Goal: Information Seeking & Learning: Learn about a topic

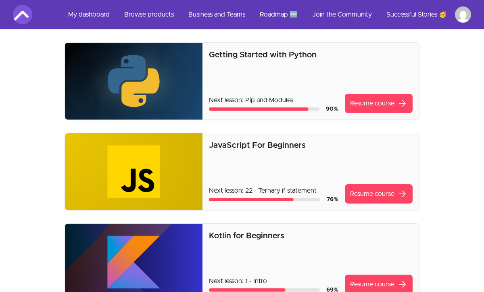
scroll to position [145, 0]
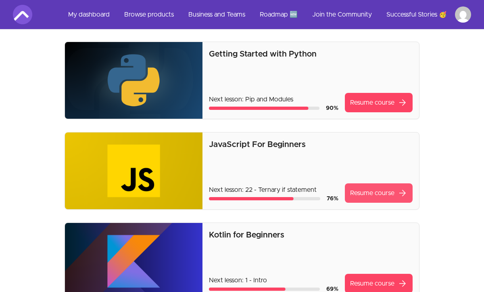
click at [363, 195] on link "Resume course arrow_forward" at bounding box center [379, 192] width 68 height 19
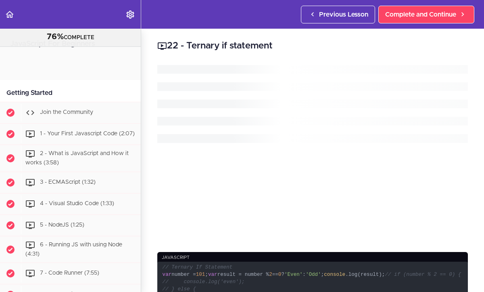
scroll to position [757, 0]
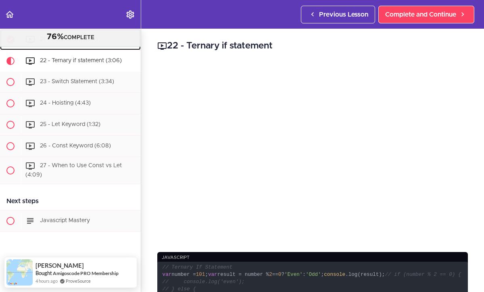
click at [115, 48] on div "21 - If Statement (7:14)" at bounding box center [81, 40] width 120 height 18
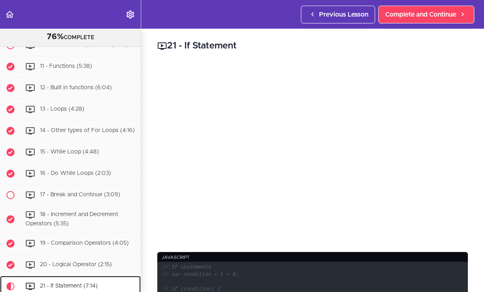
scroll to position [513, 0]
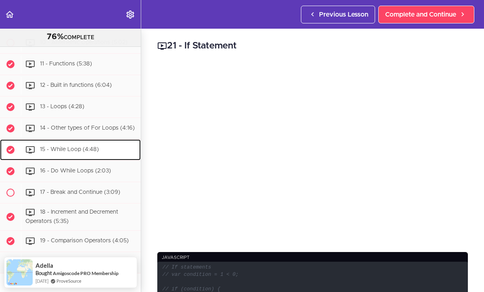
click at [111, 148] on div "15 - While Loop (4:48)" at bounding box center [81, 150] width 120 height 18
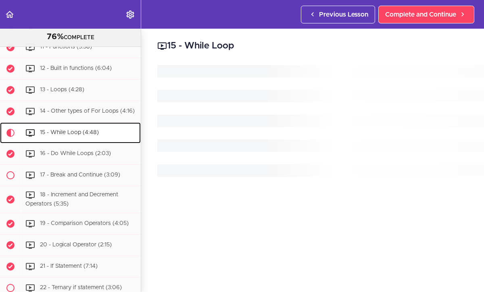
scroll to position [594, 0]
